Goal: Information Seeking & Learning: Learn about a topic

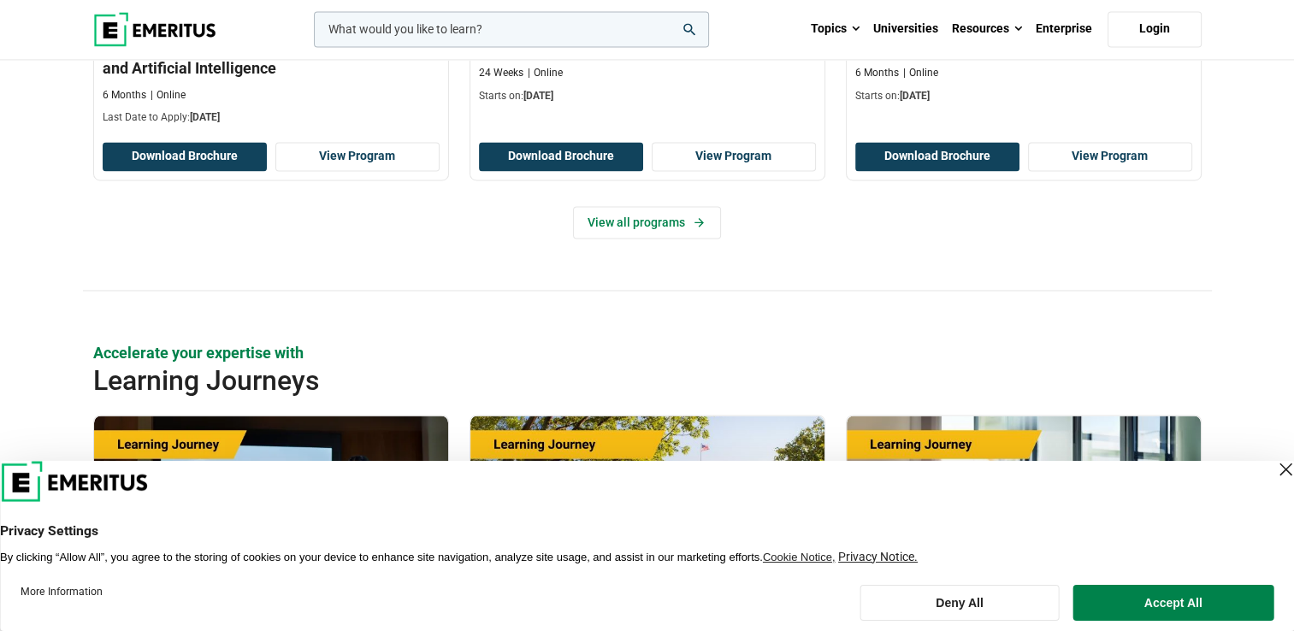
scroll to position [2651, 0]
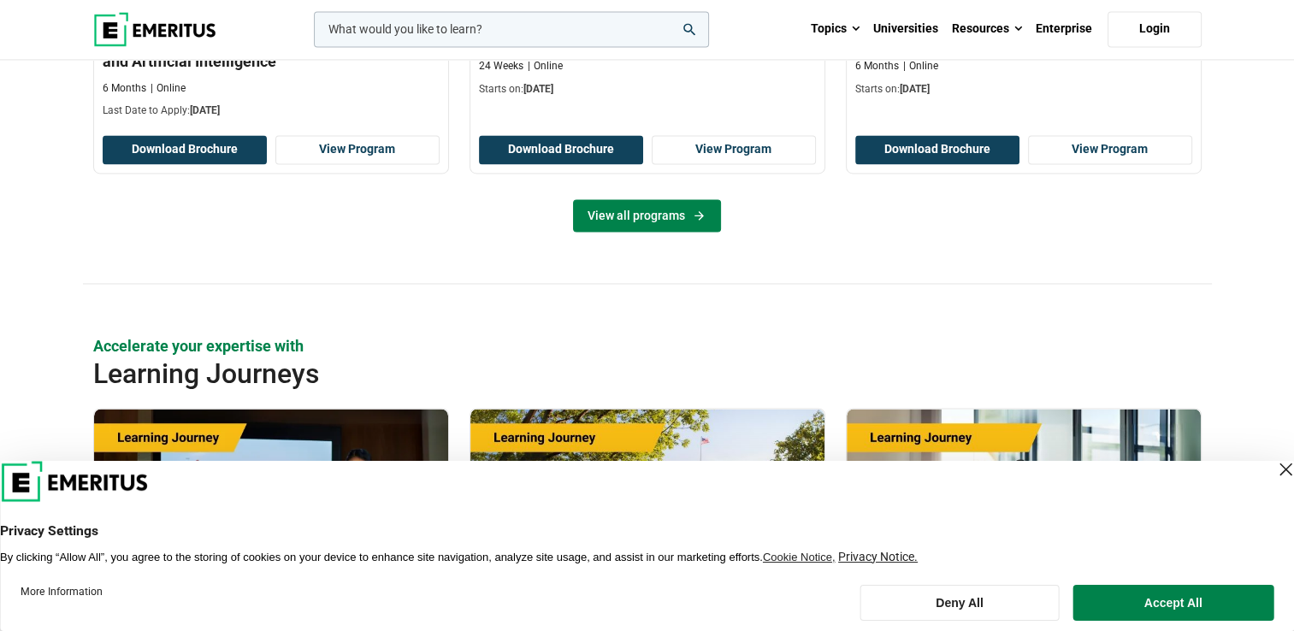
click at [643, 215] on link "View all programs" at bounding box center [647, 215] width 148 height 33
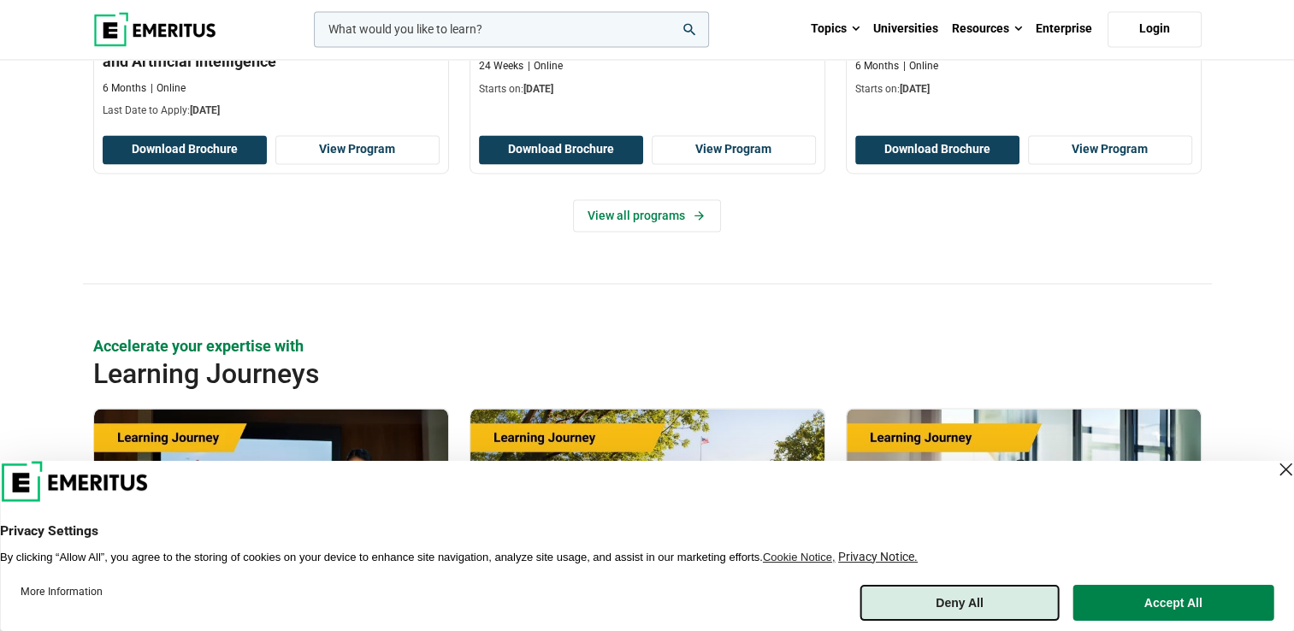
click at [981, 591] on button "Deny All" at bounding box center [960, 603] width 199 height 36
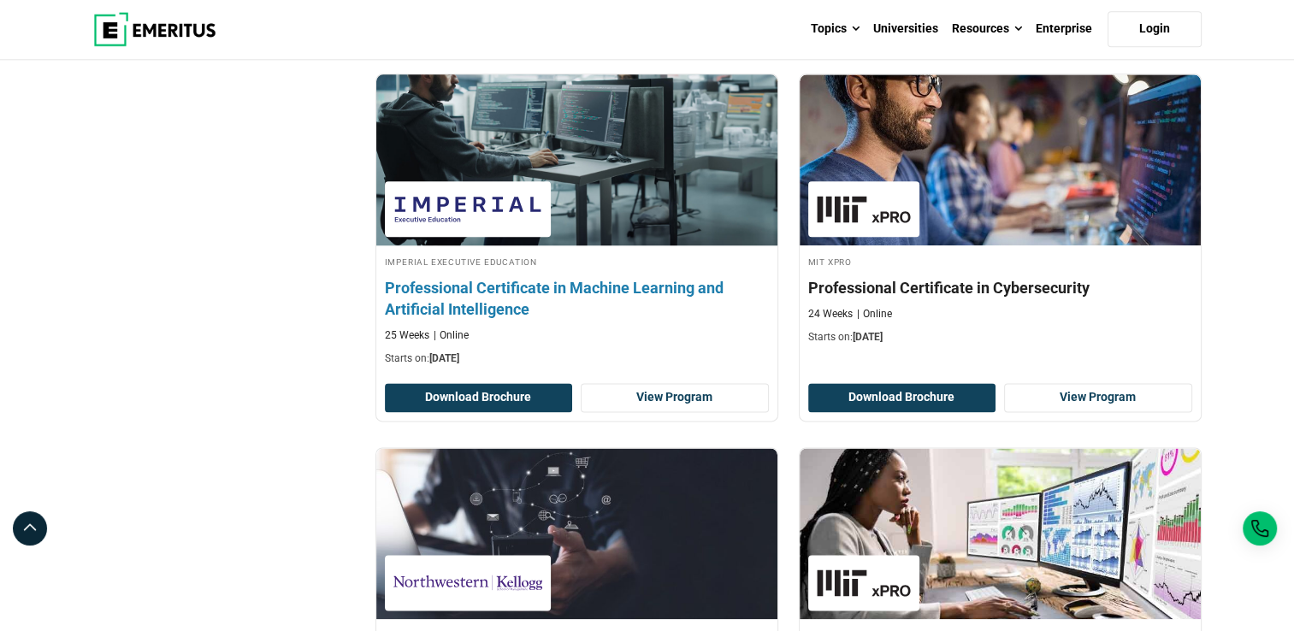
scroll to position [2053, 0]
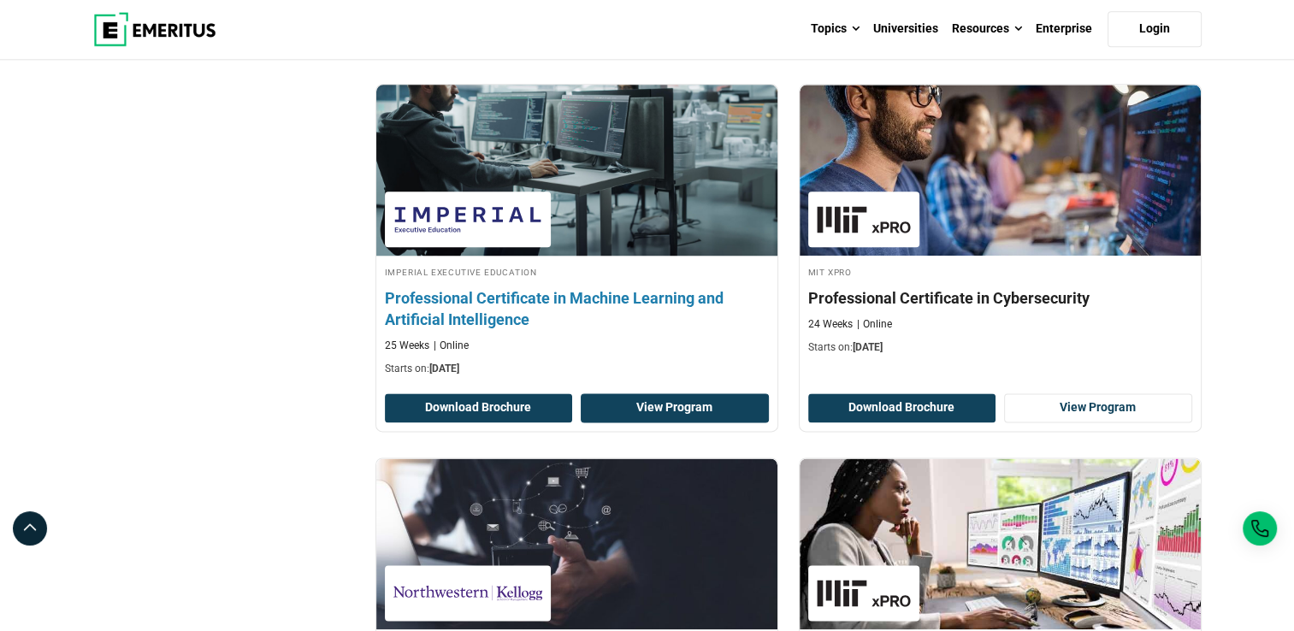
click at [706, 412] on link "View Program" at bounding box center [675, 408] width 188 height 29
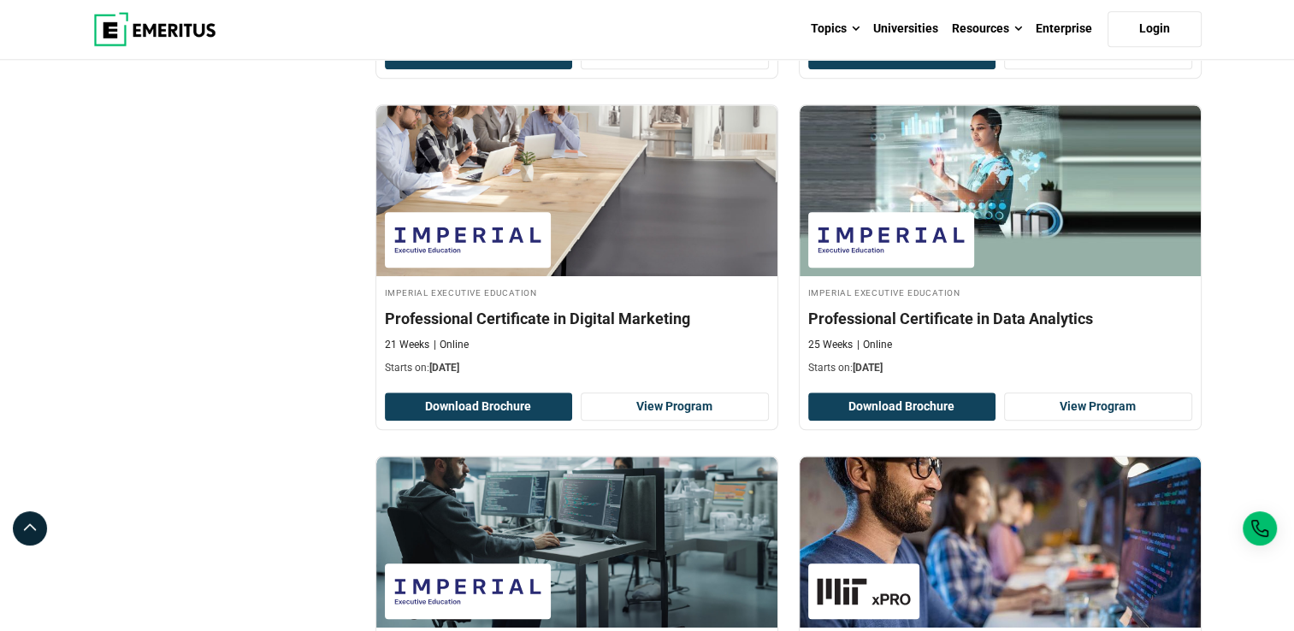
scroll to position [1711, 0]
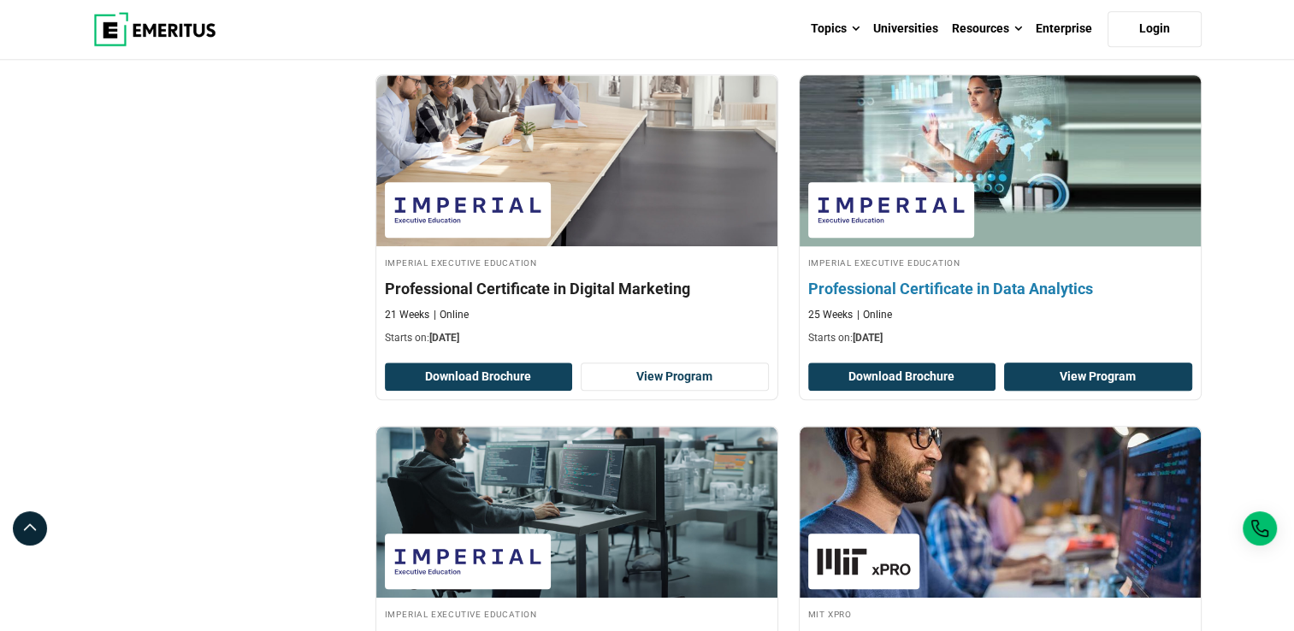
click at [1112, 371] on link "View Program" at bounding box center [1098, 377] width 188 height 29
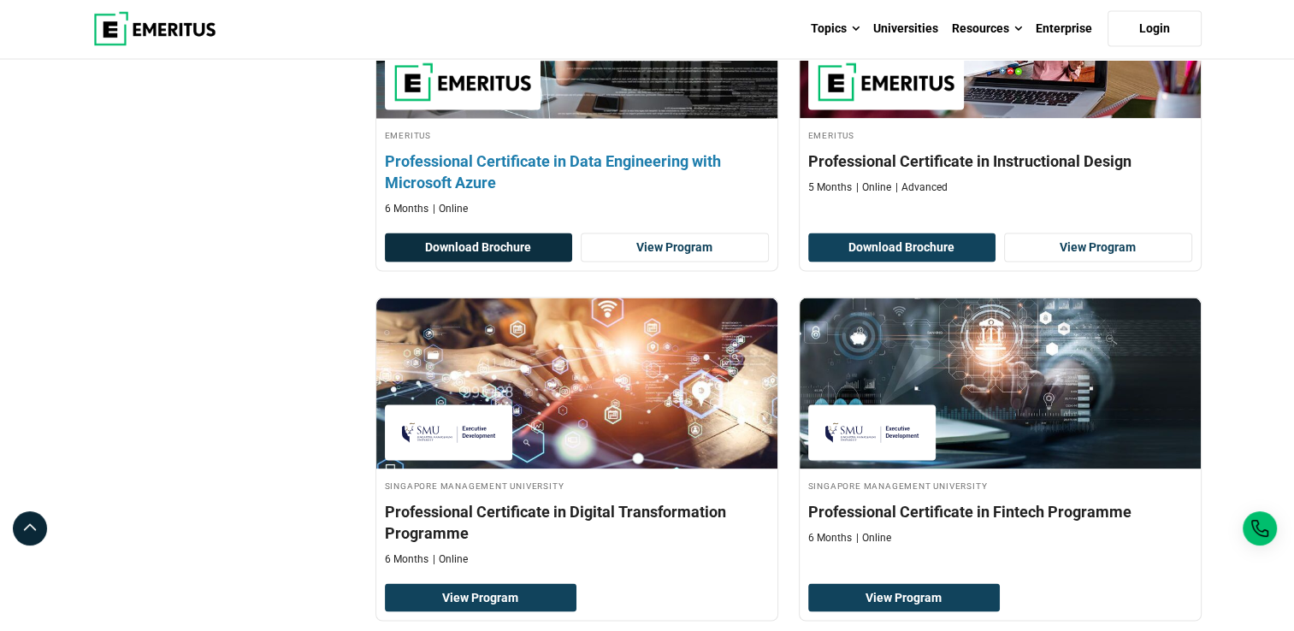
scroll to position [3251, 0]
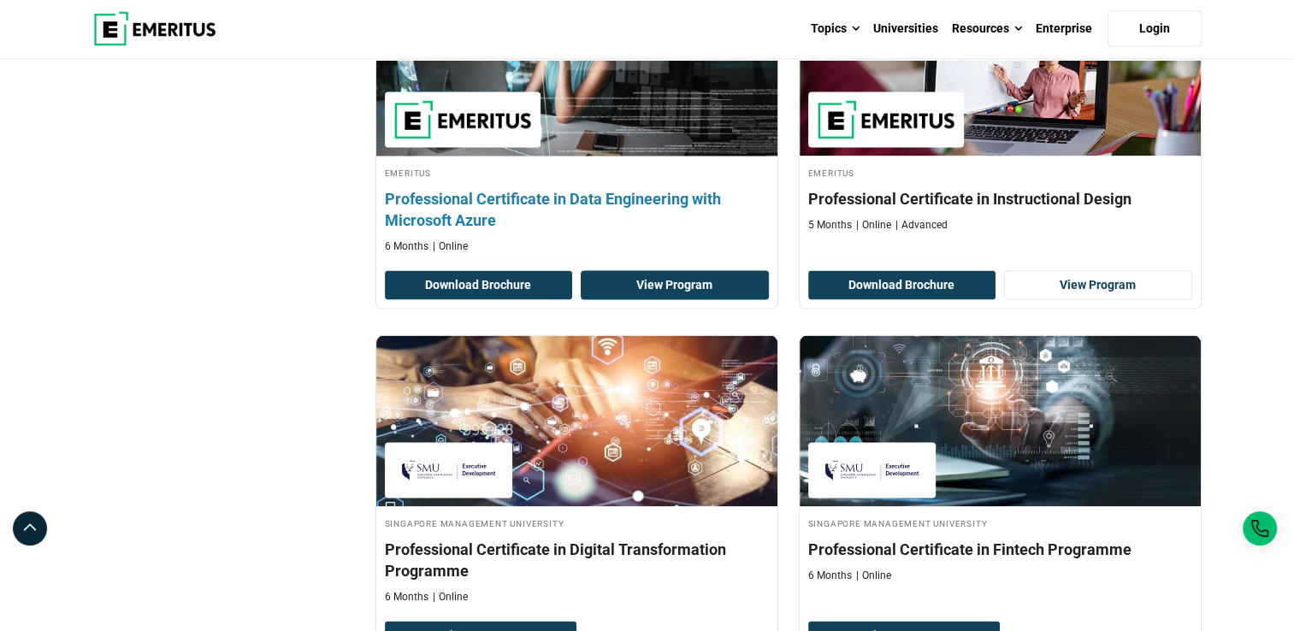
click at [701, 286] on link "View Program" at bounding box center [675, 285] width 188 height 29
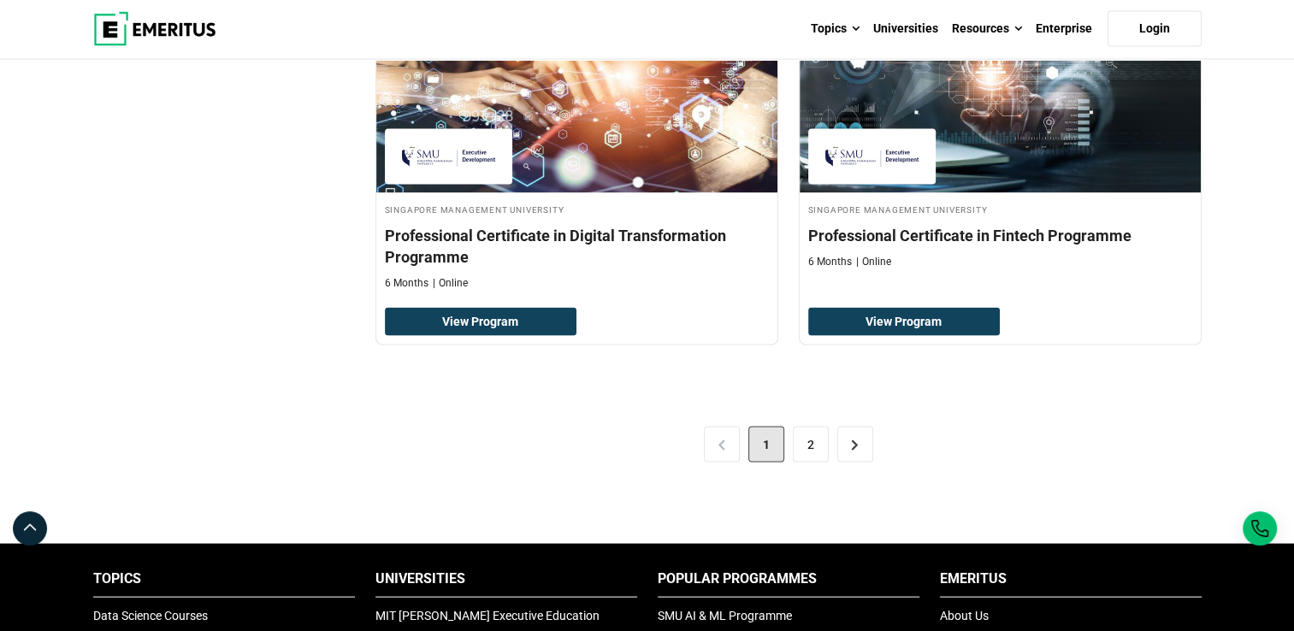
scroll to position [3593, 0]
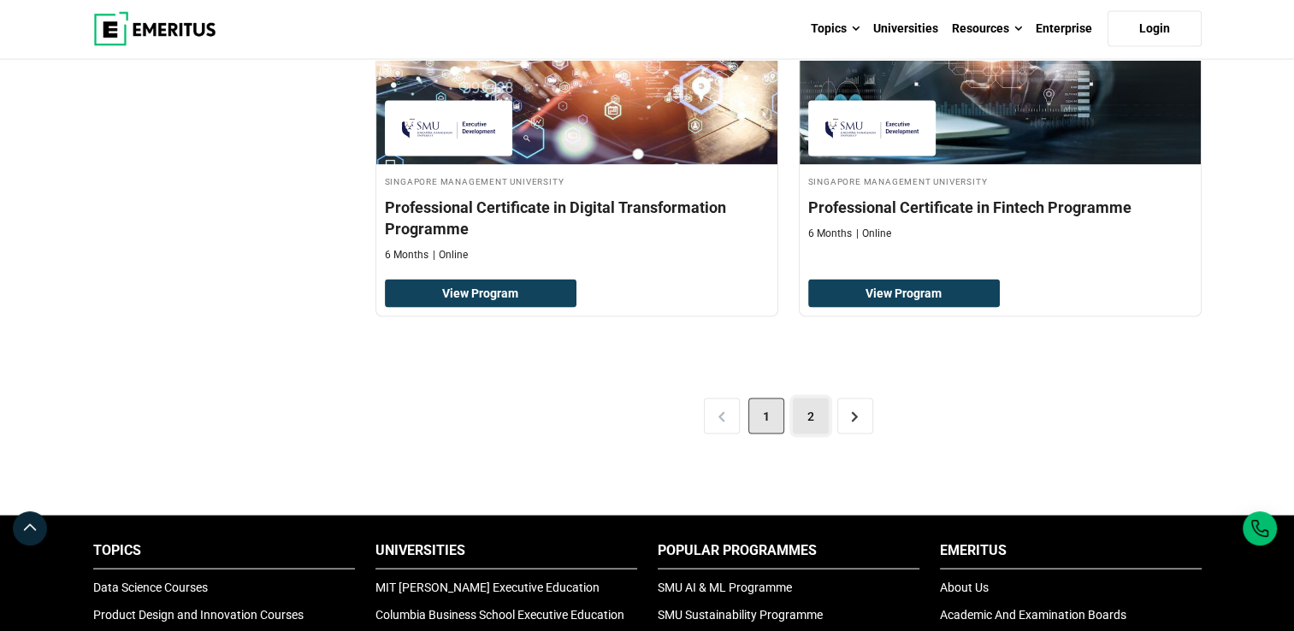
click at [802, 412] on link "2" at bounding box center [811, 417] width 36 height 36
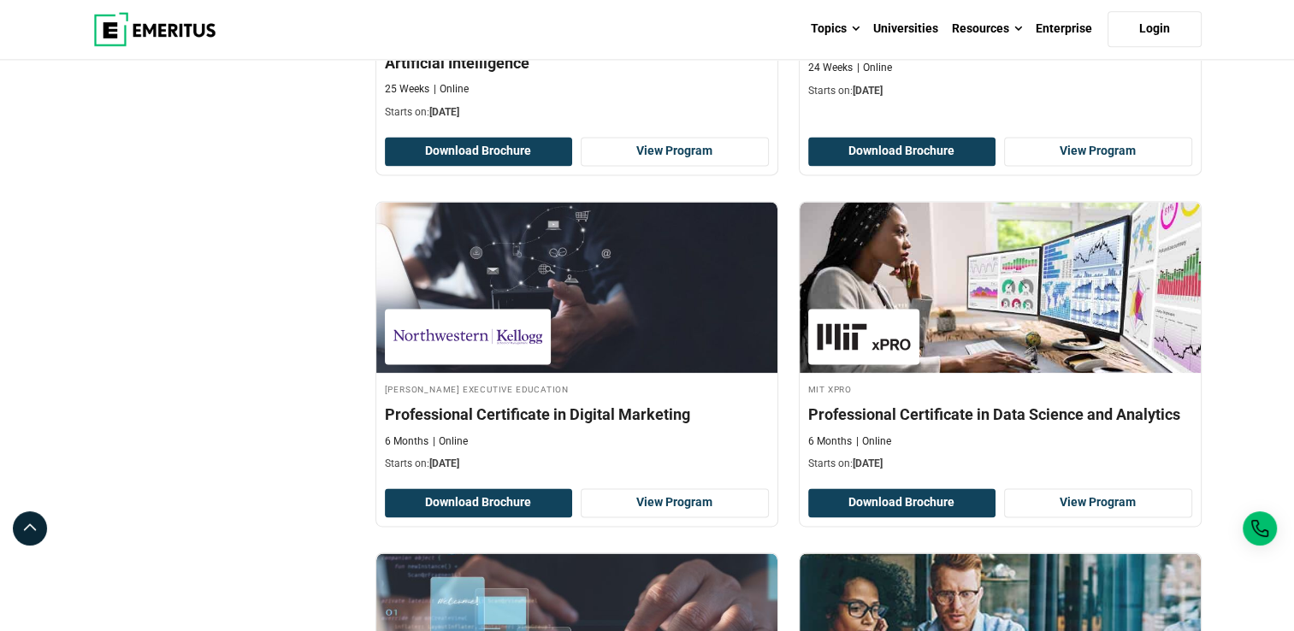
scroll to position [1797, 0]
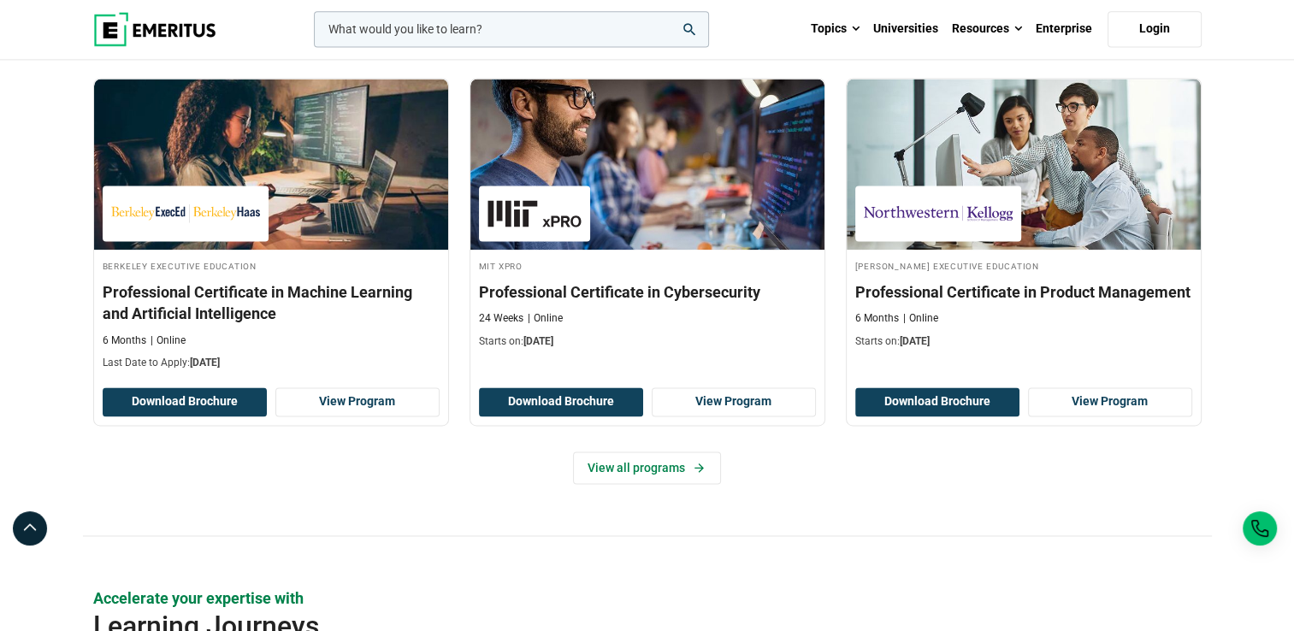
scroll to position [2395, 0]
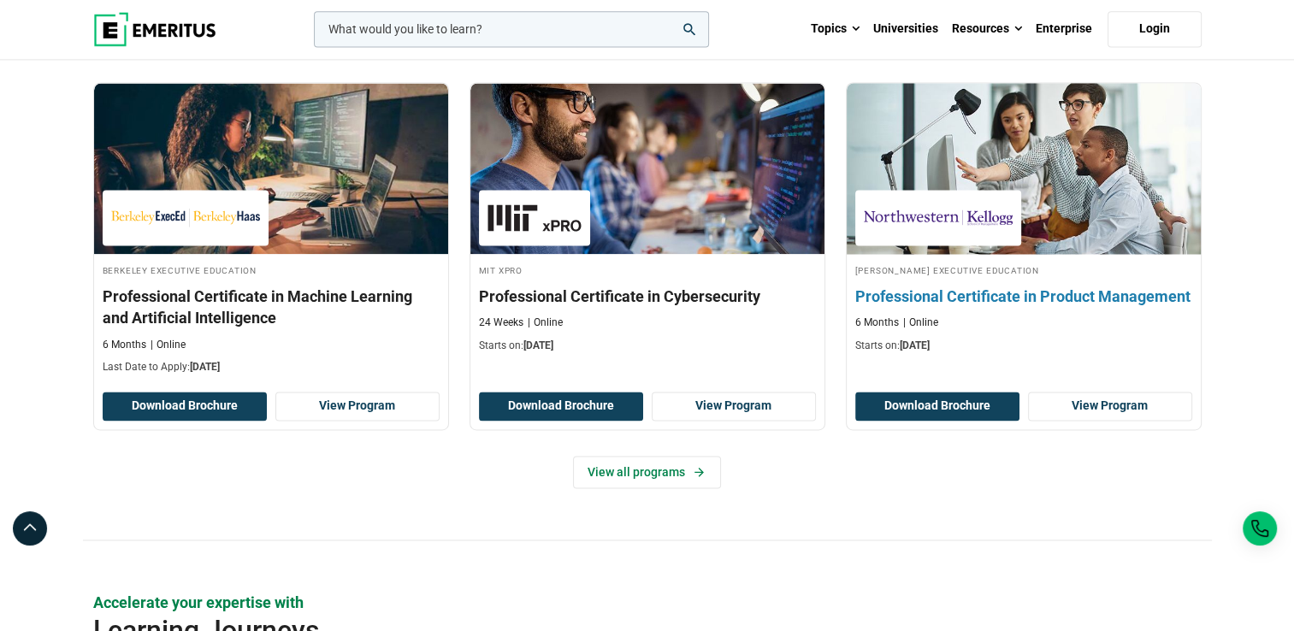
click at [937, 294] on h3 "Professional Certificate in Product Management" at bounding box center [1024, 296] width 337 height 21
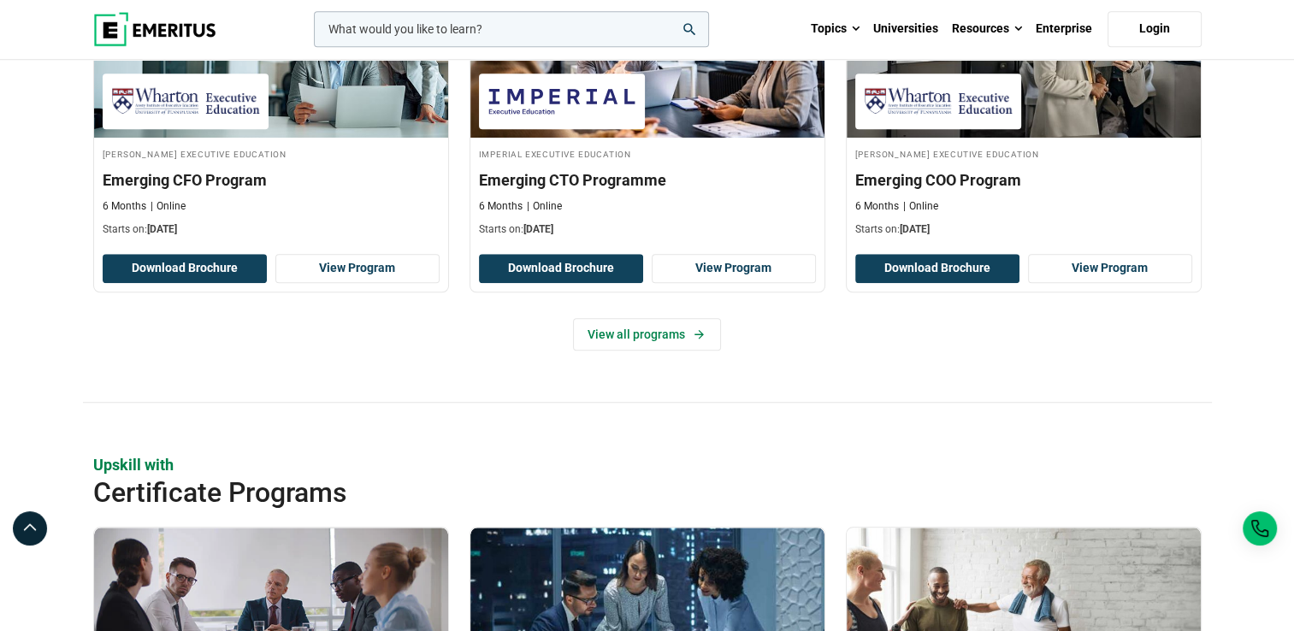
scroll to position [1111, 0]
